Goal: Information Seeking & Learning: Learn about a topic

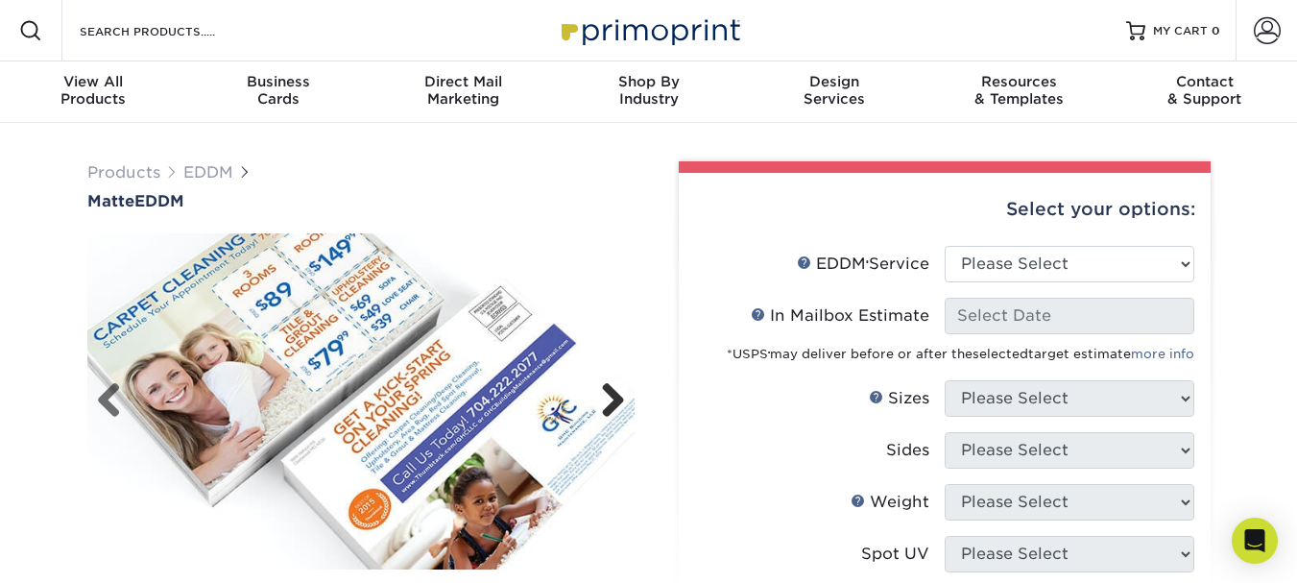
click at [614, 390] on link "Next" at bounding box center [606, 401] width 38 height 38
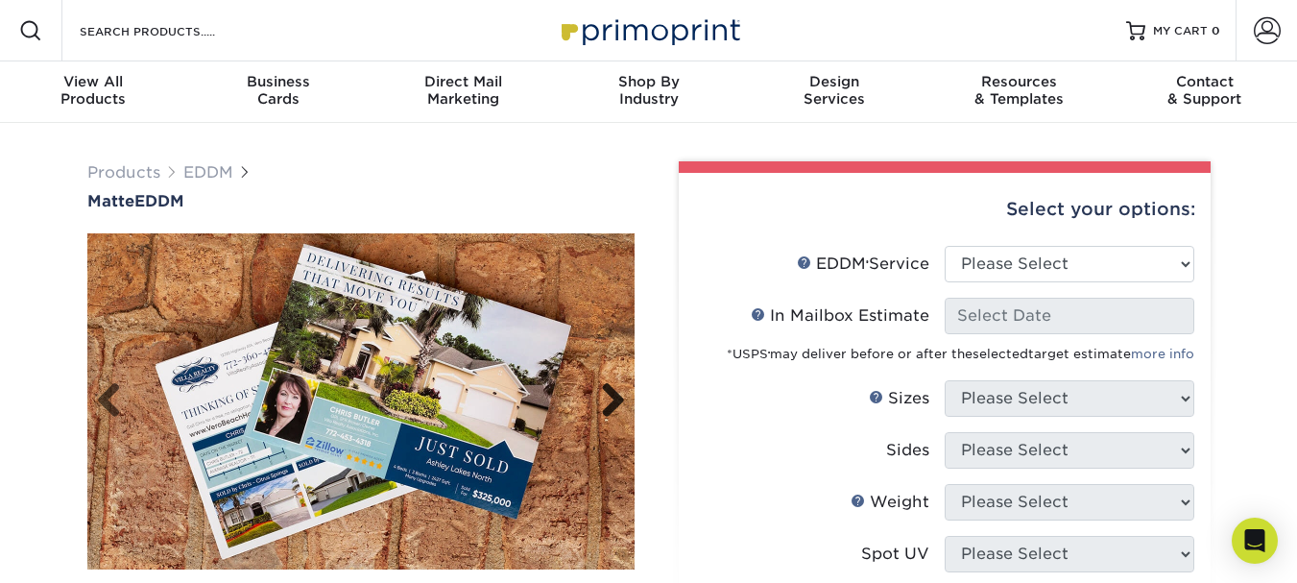
click at [611, 393] on link "Next" at bounding box center [606, 401] width 38 height 38
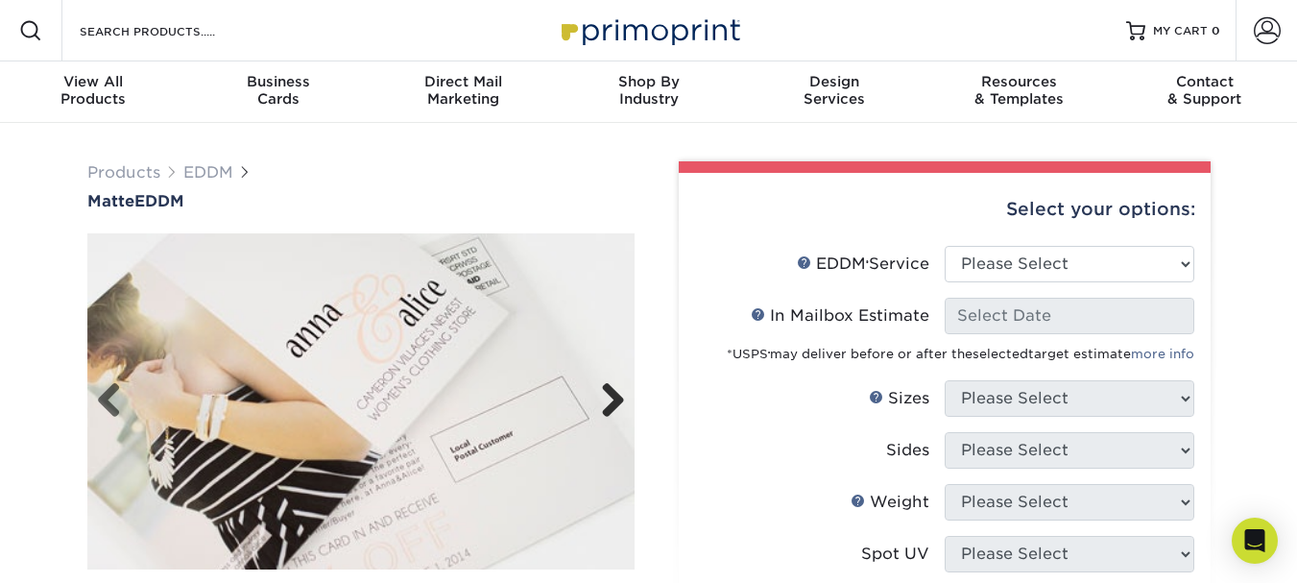
click at [610, 391] on link "Next" at bounding box center [606, 401] width 38 height 38
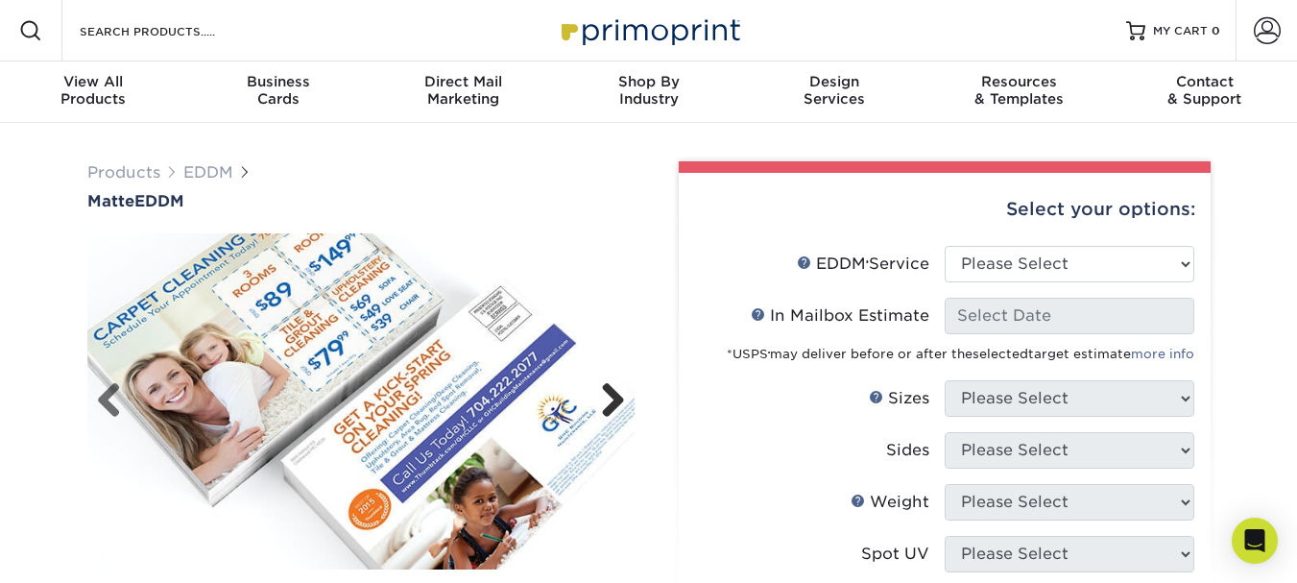
click at [610, 391] on link "Next" at bounding box center [606, 401] width 38 height 38
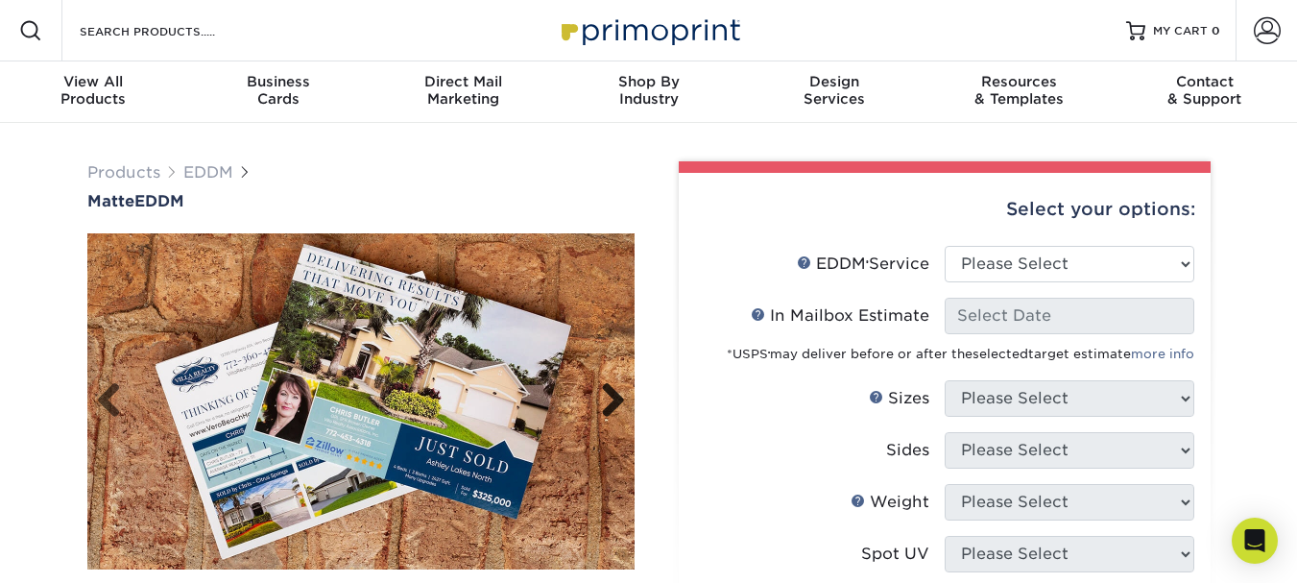
click at [610, 391] on link "Next" at bounding box center [606, 401] width 38 height 38
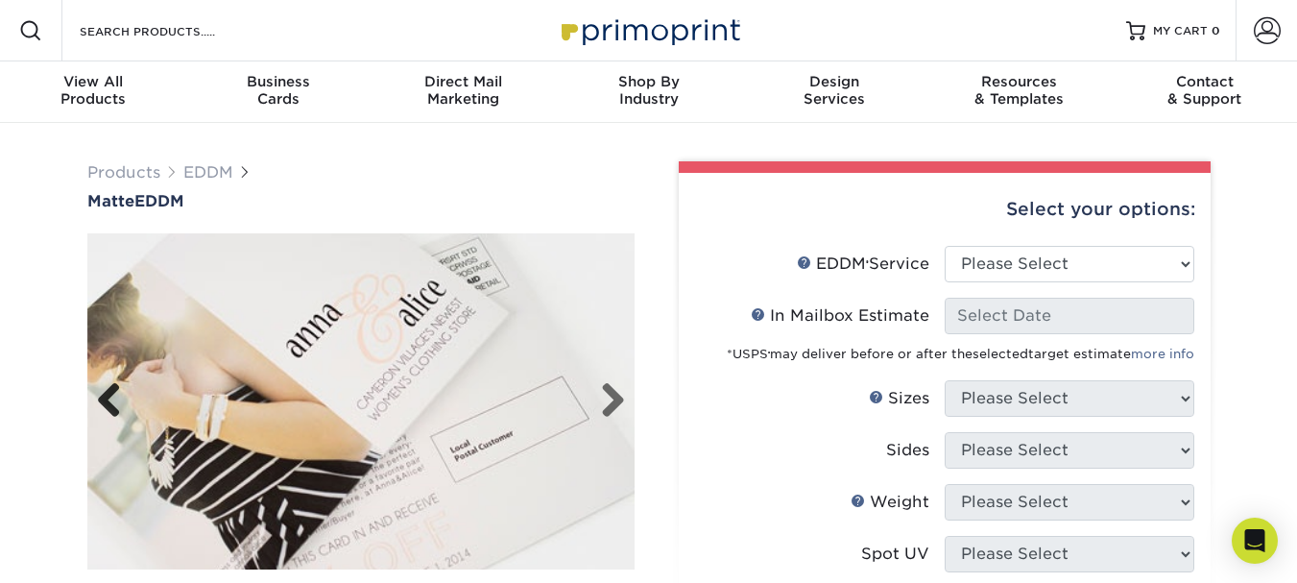
click at [111, 403] on link "Previous" at bounding box center [116, 401] width 38 height 38
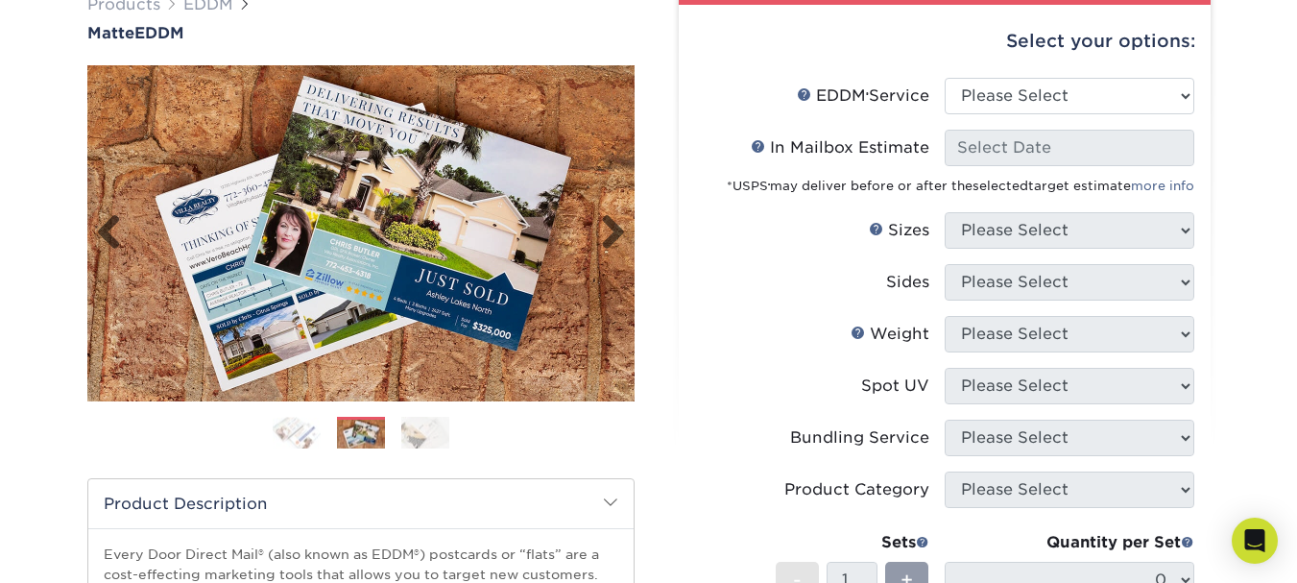
scroll to position [288, 0]
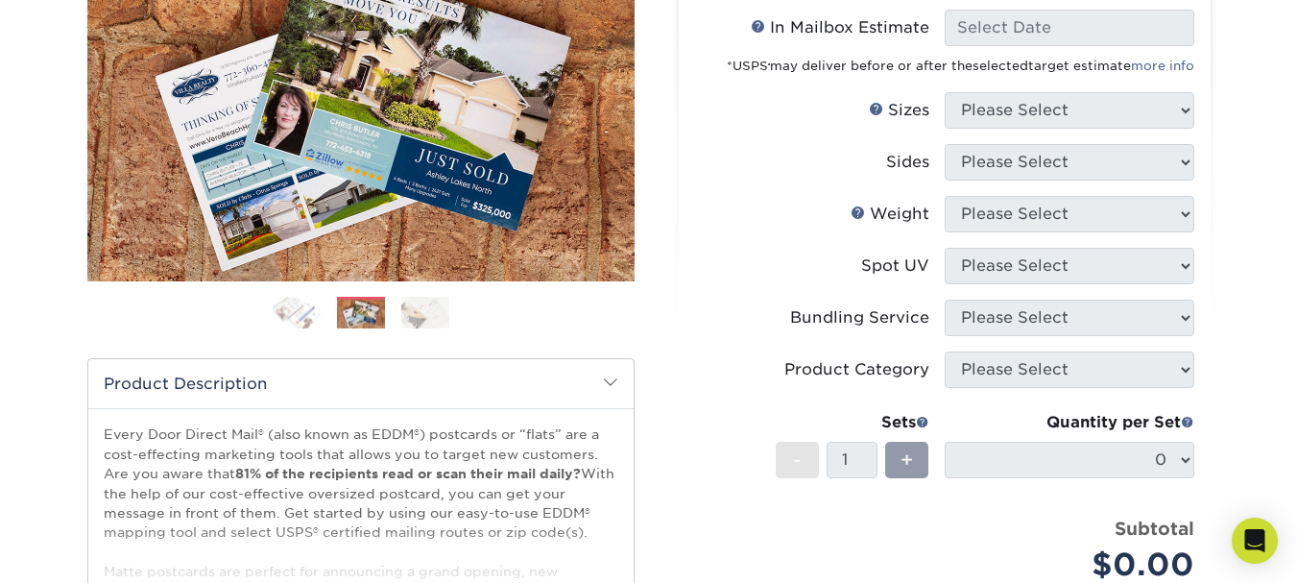
click at [417, 312] on img at bounding box center [425, 313] width 48 height 34
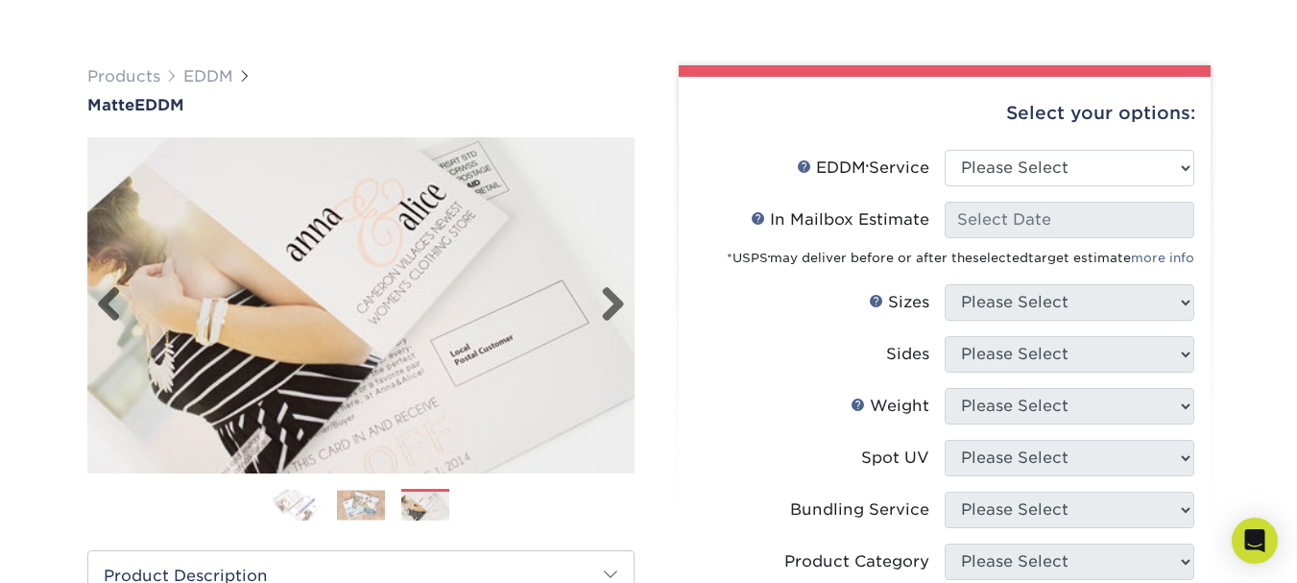
scroll to position [192, 0]
